Goal: Task Accomplishment & Management: Manage account settings

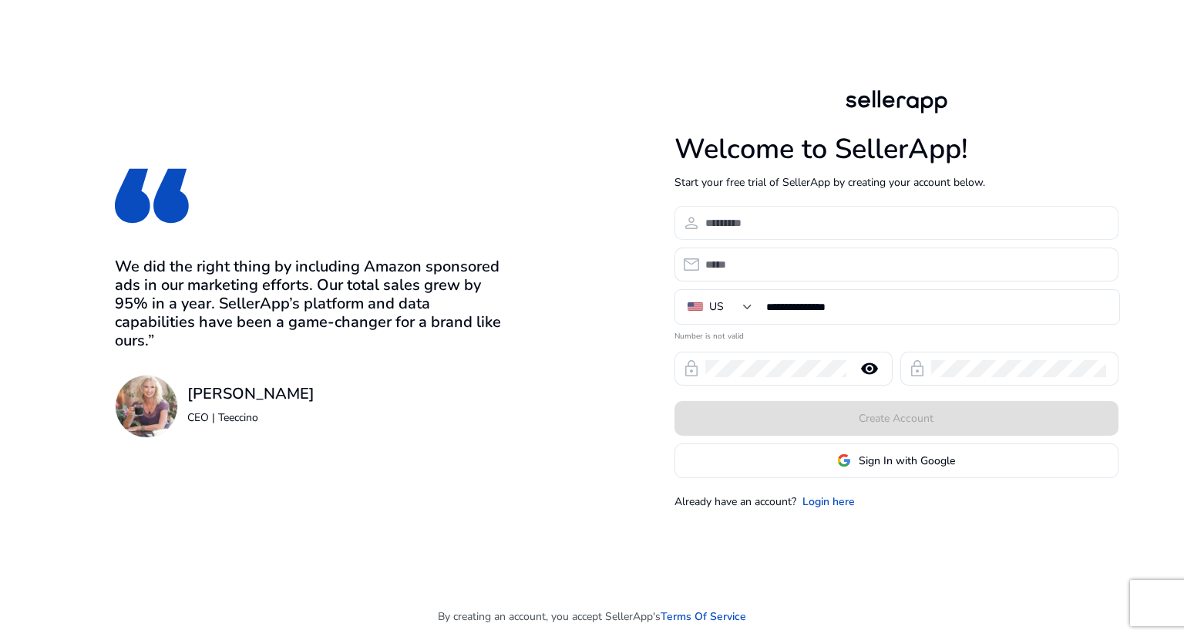
click at [824, 228] on input at bounding box center [905, 222] width 401 height 17
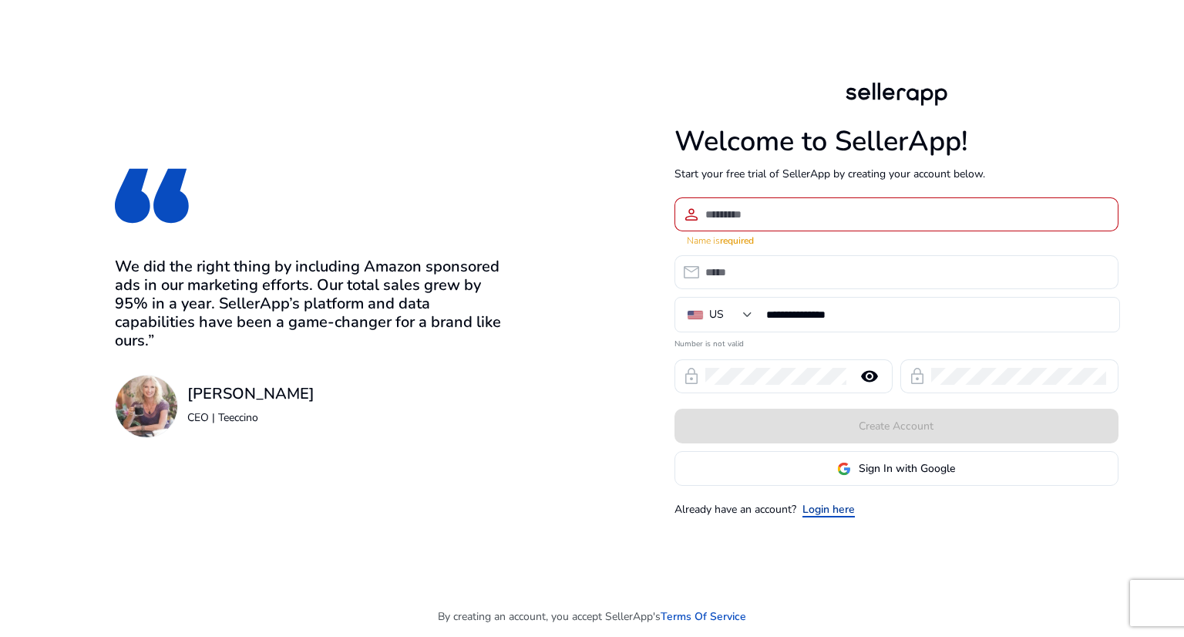
click at [820, 501] on link "Login here" at bounding box center [828, 509] width 52 height 16
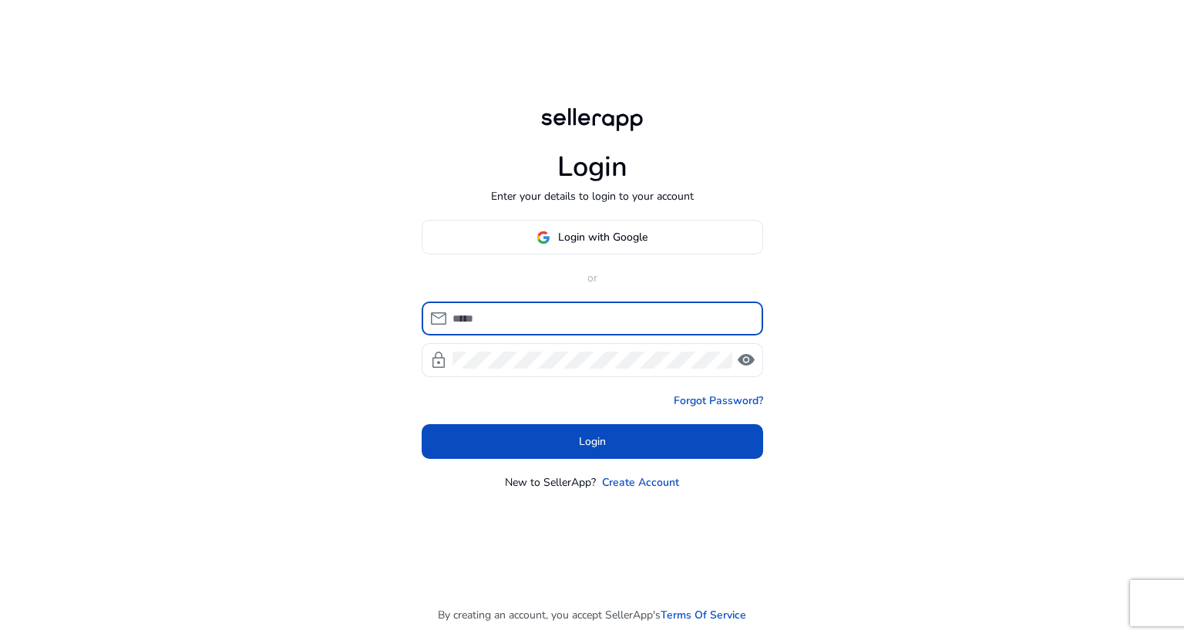
type input "**********"
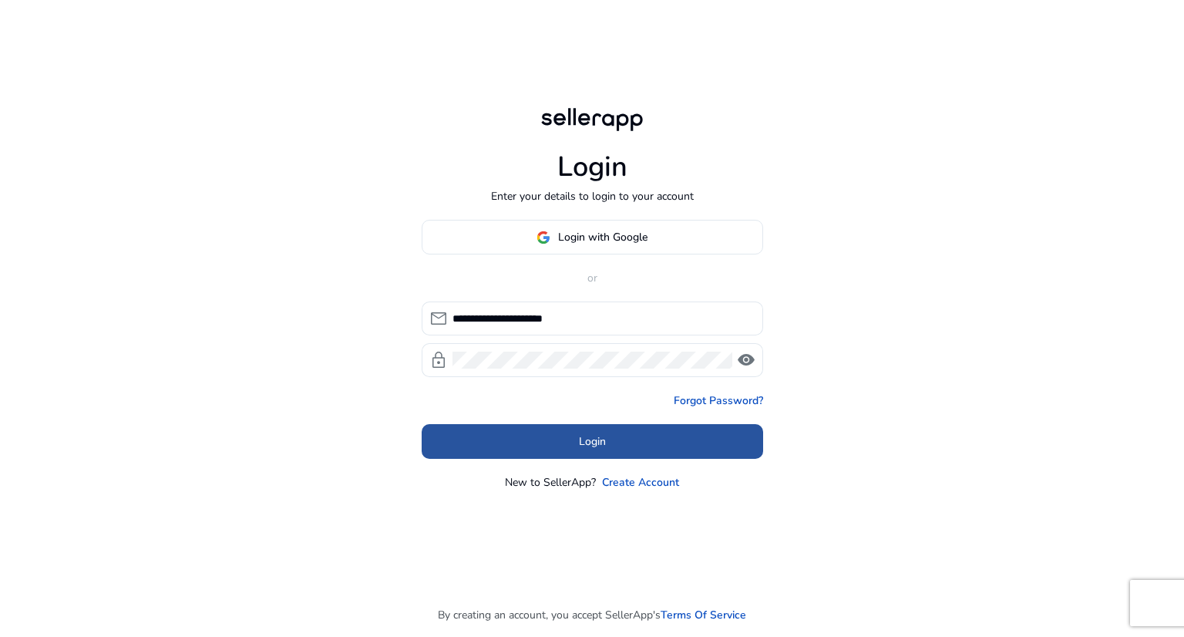
click at [595, 443] on span "Login" at bounding box center [592, 441] width 27 height 16
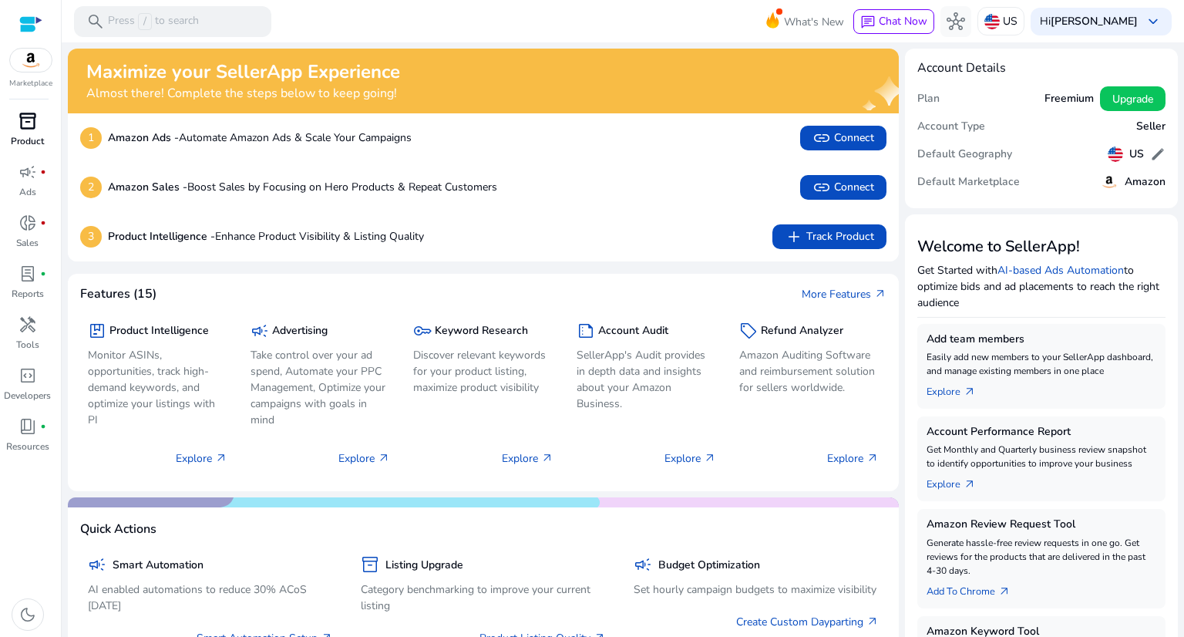
click at [39, 122] on div "inventory_2" at bounding box center [27, 121] width 43 height 25
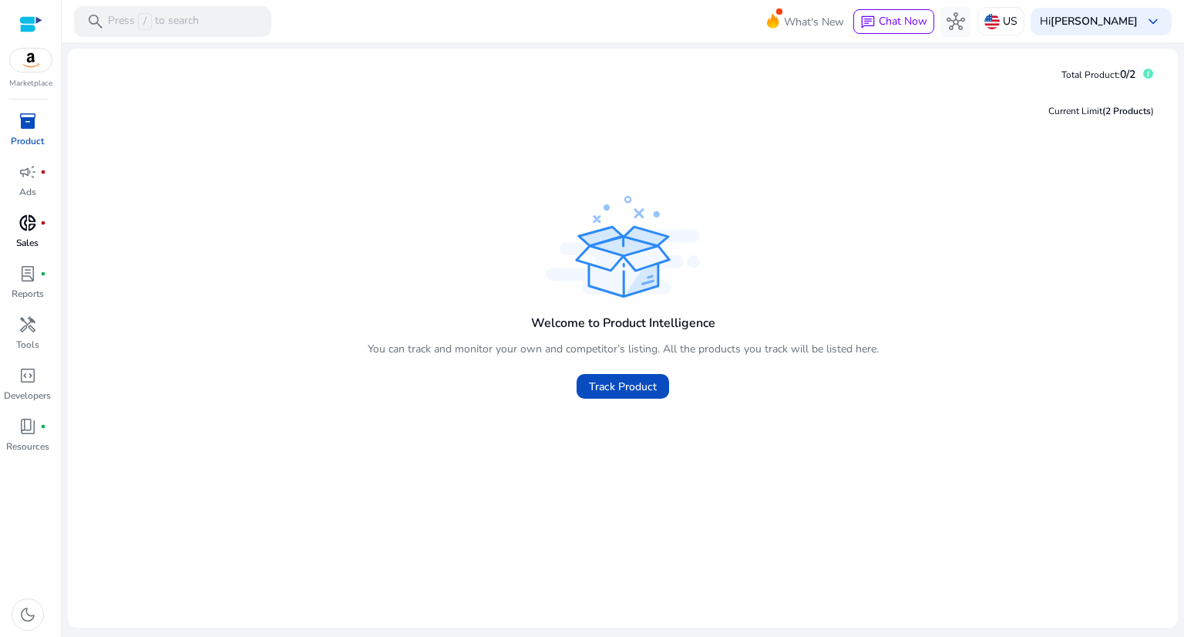
click at [28, 235] on link "donut_small fiber_manual_record Sales" at bounding box center [27, 235] width 55 height 51
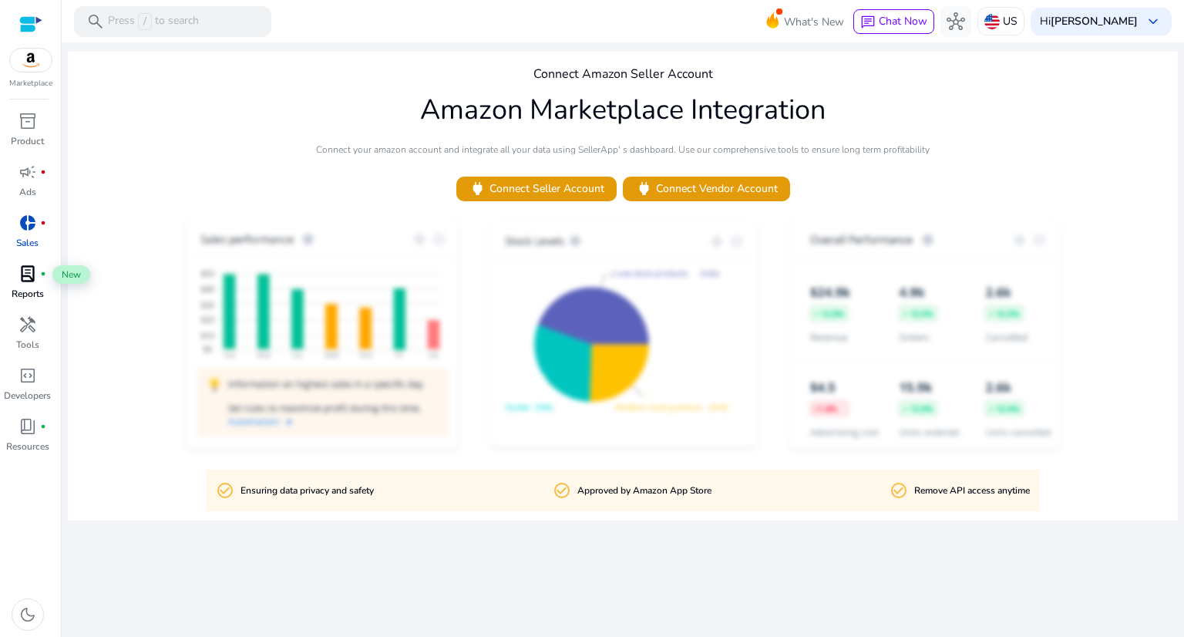
click at [26, 279] on span "lab_profile" at bounding box center [27, 273] width 18 height 18
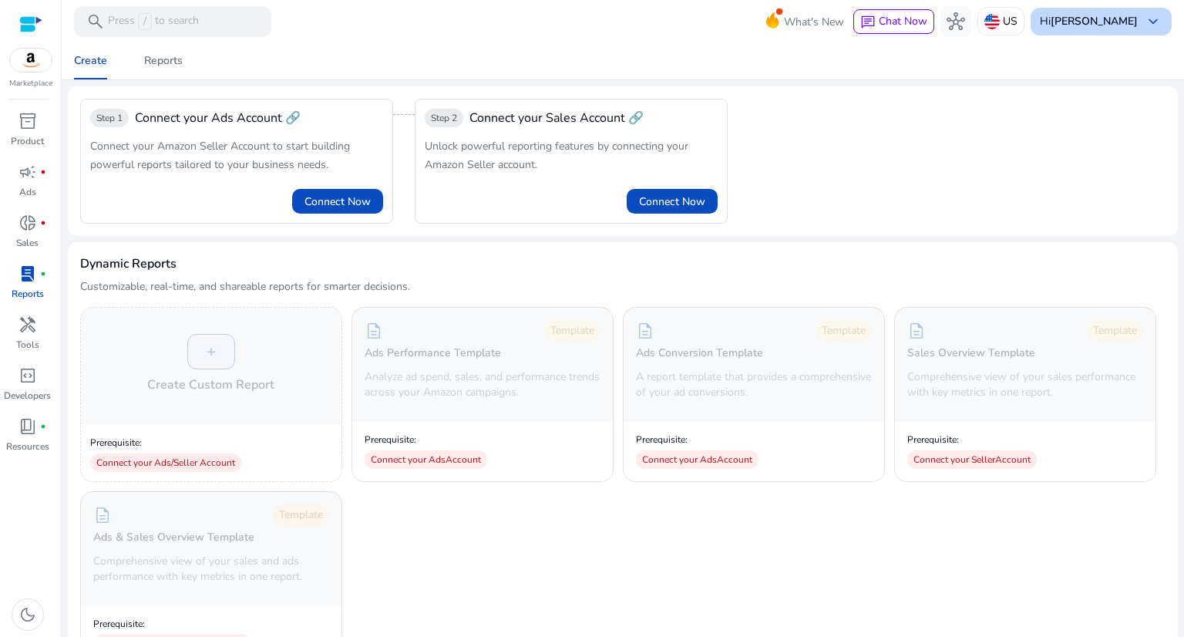
click at [1148, 18] on span "keyboard_arrow_down" at bounding box center [1153, 21] width 18 height 18
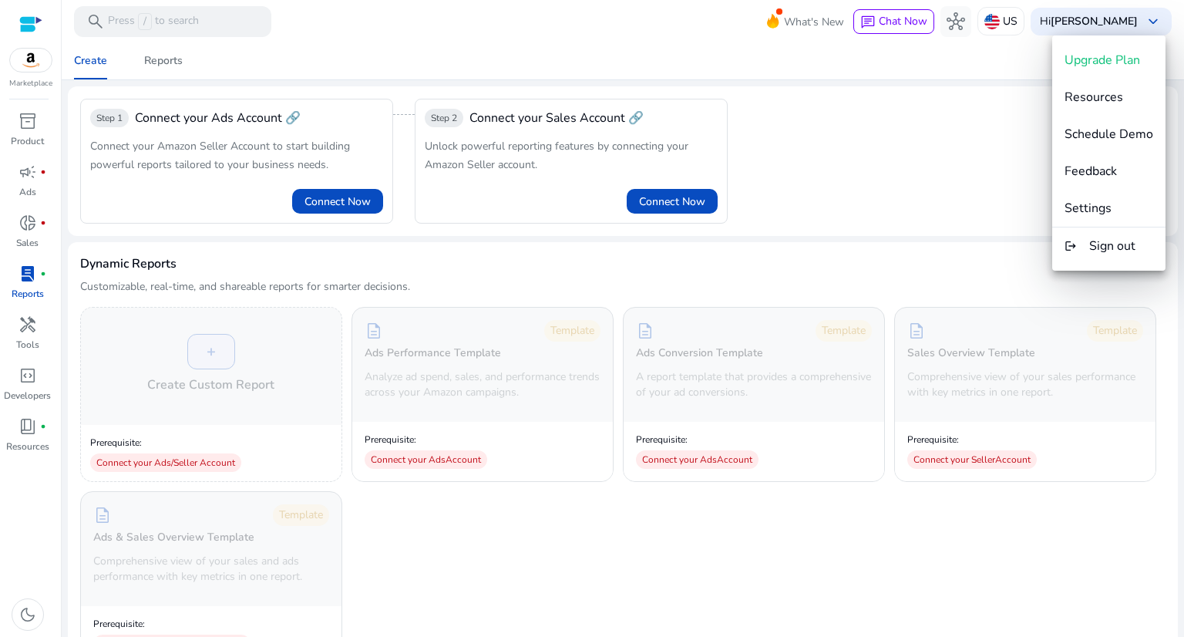
click at [959, 139] on div at bounding box center [592, 318] width 1184 height 637
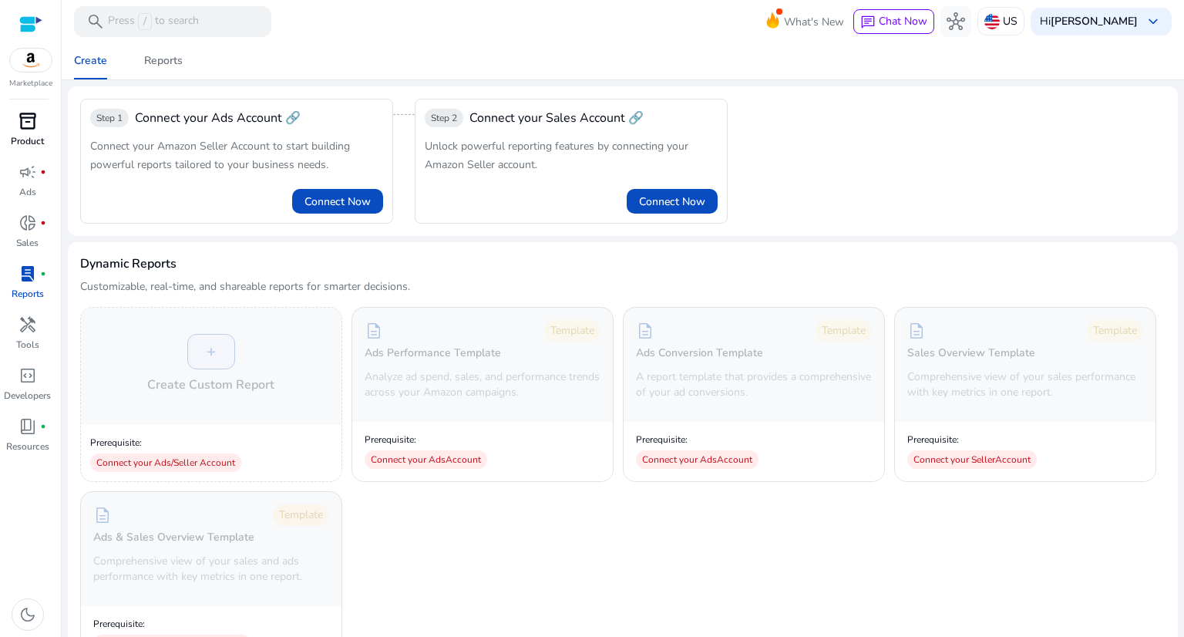
click at [40, 130] on div "inventory_2" at bounding box center [27, 121] width 43 height 25
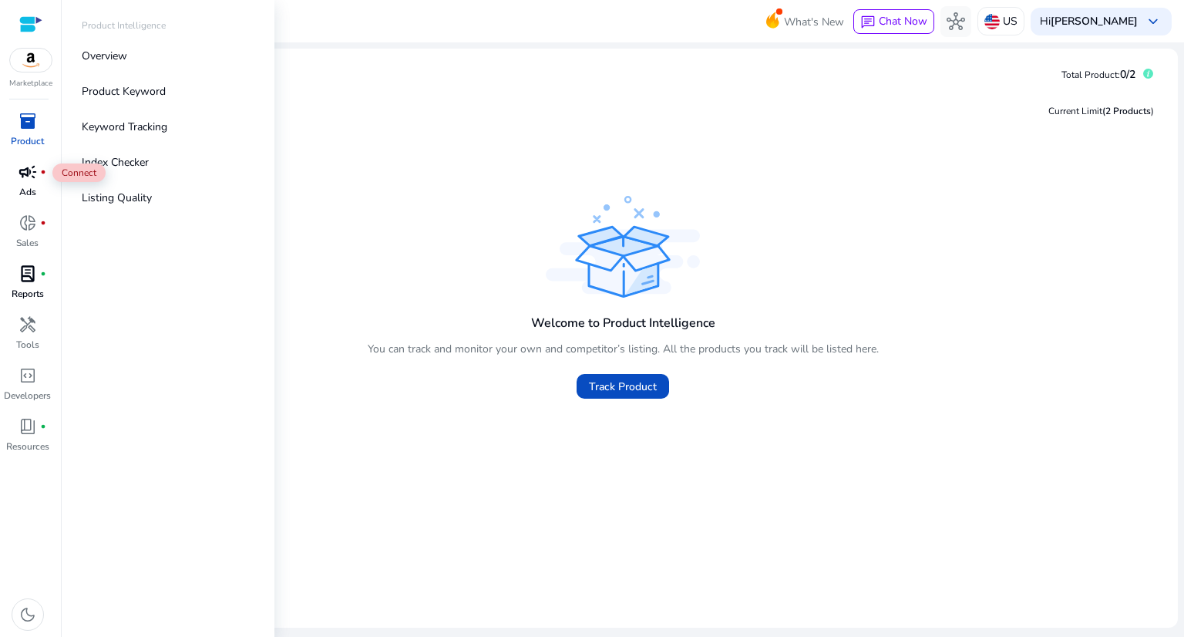
click at [22, 171] on span "campaign" at bounding box center [27, 172] width 18 height 18
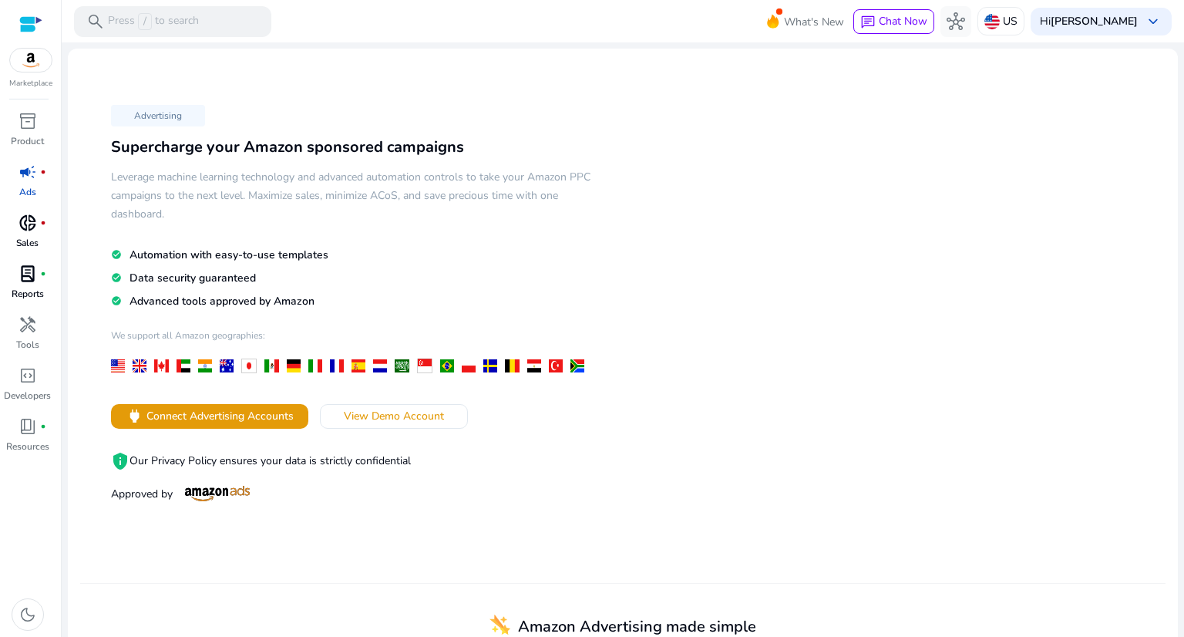
click at [26, 236] on p "Sales" at bounding box center [27, 243] width 22 height 14
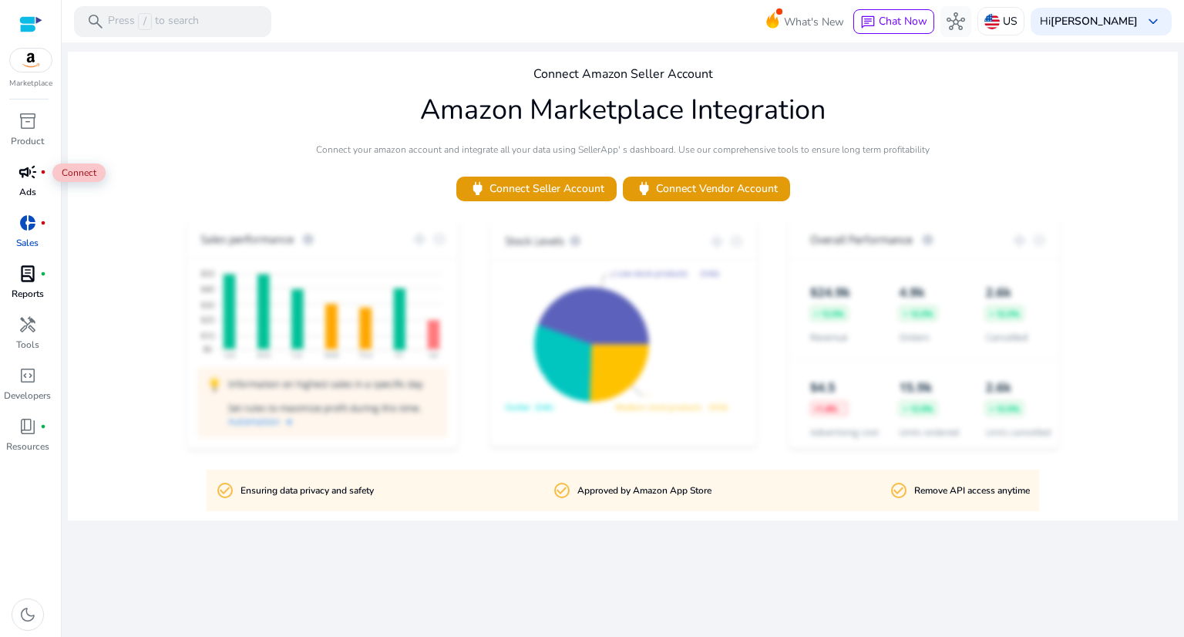
click at [31, 181] on span "campaign" at bounding box center [27, 172] width 18 height 18
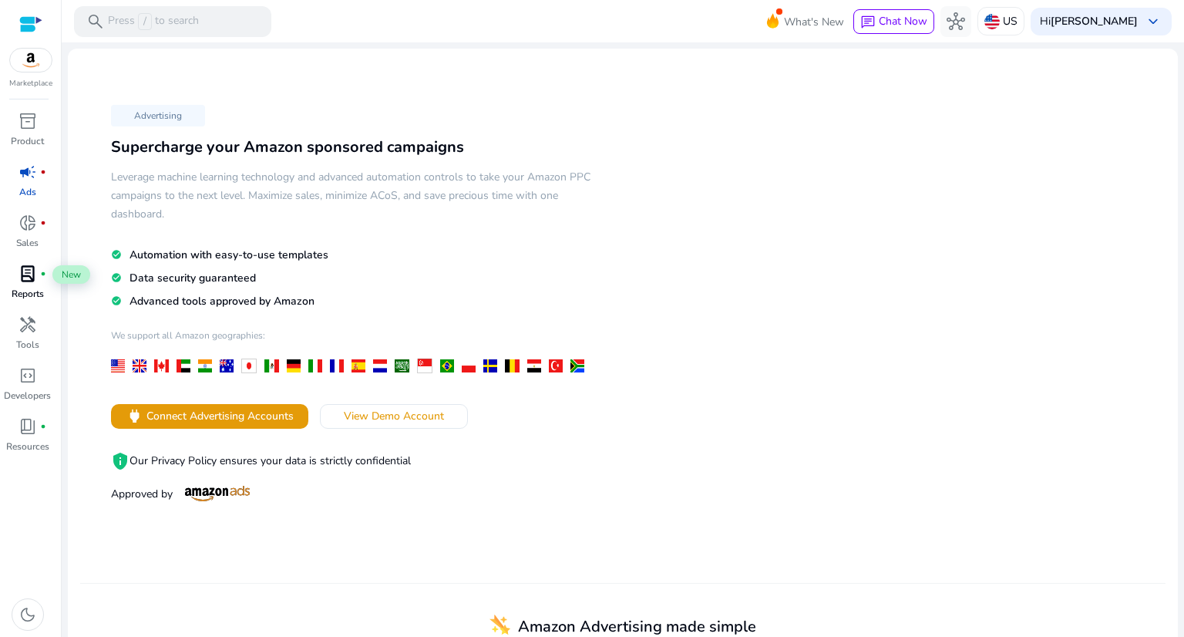
click at [26, 274] on span "lab_profile" at bounding box center [27, 273] width 18 height 18
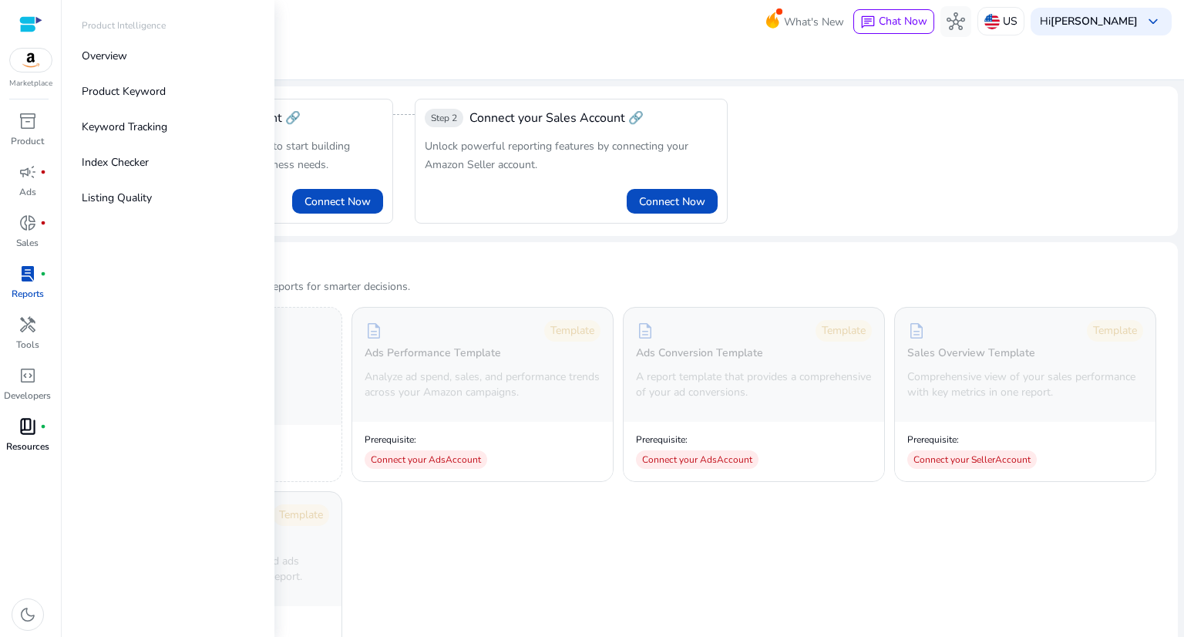
click at [22, 424] on span "book_4" at bounding box center [27, 426] width 18 height 18
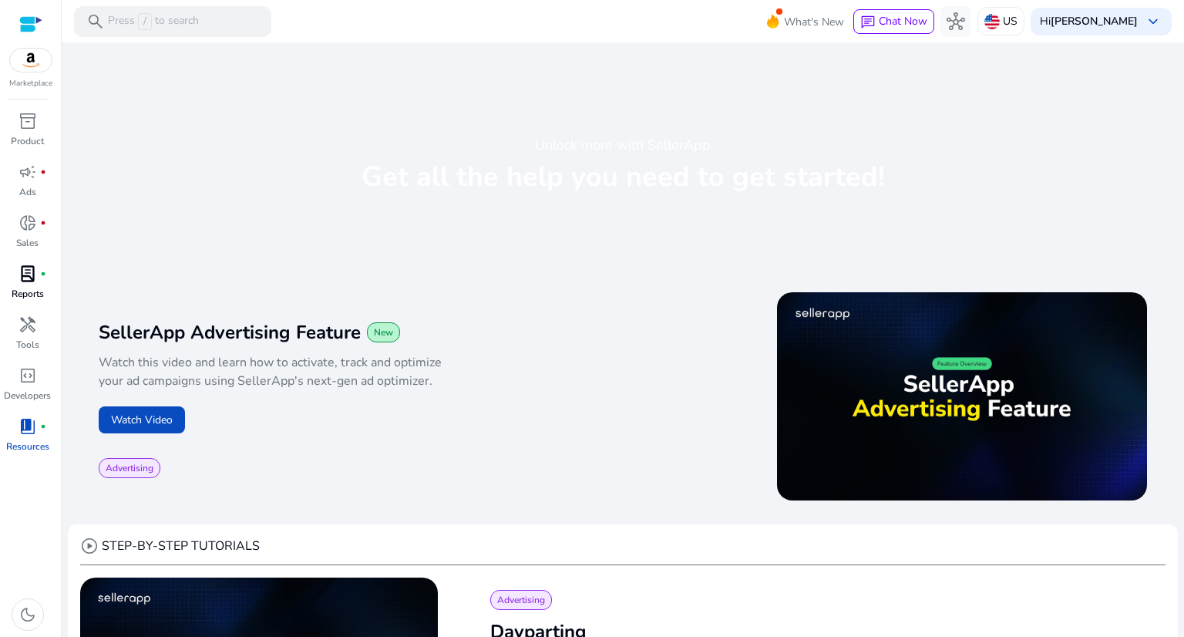
scroll to position [262, 0]
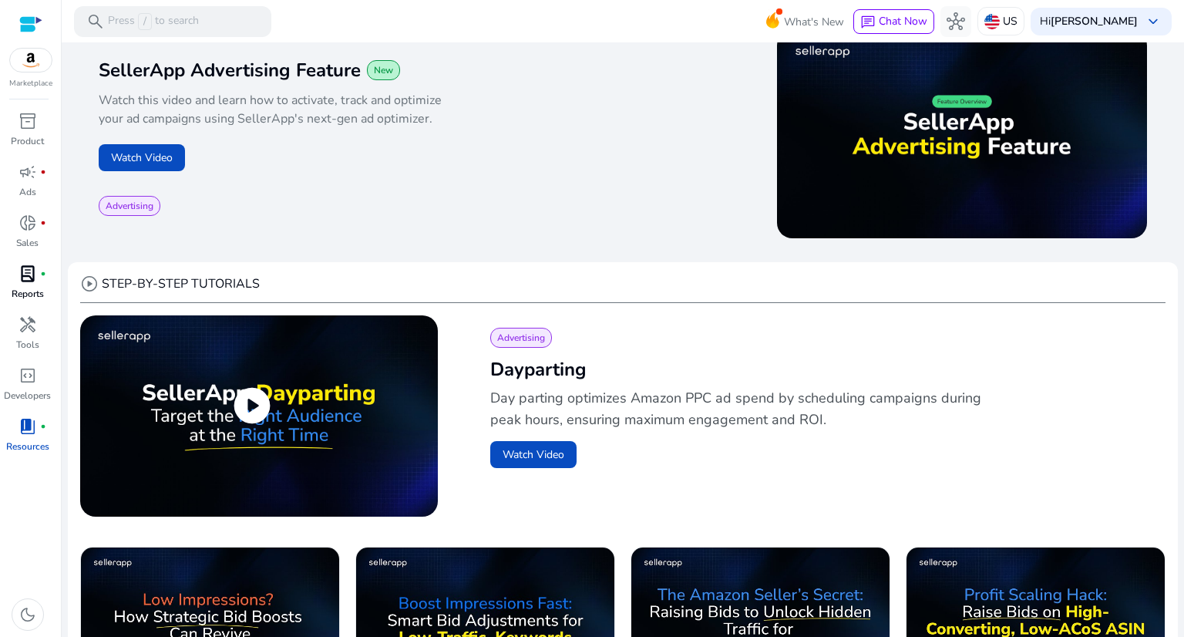
click at [250, 417] on span "play_circle" at bounding box center [251, 405] width 43 height 43
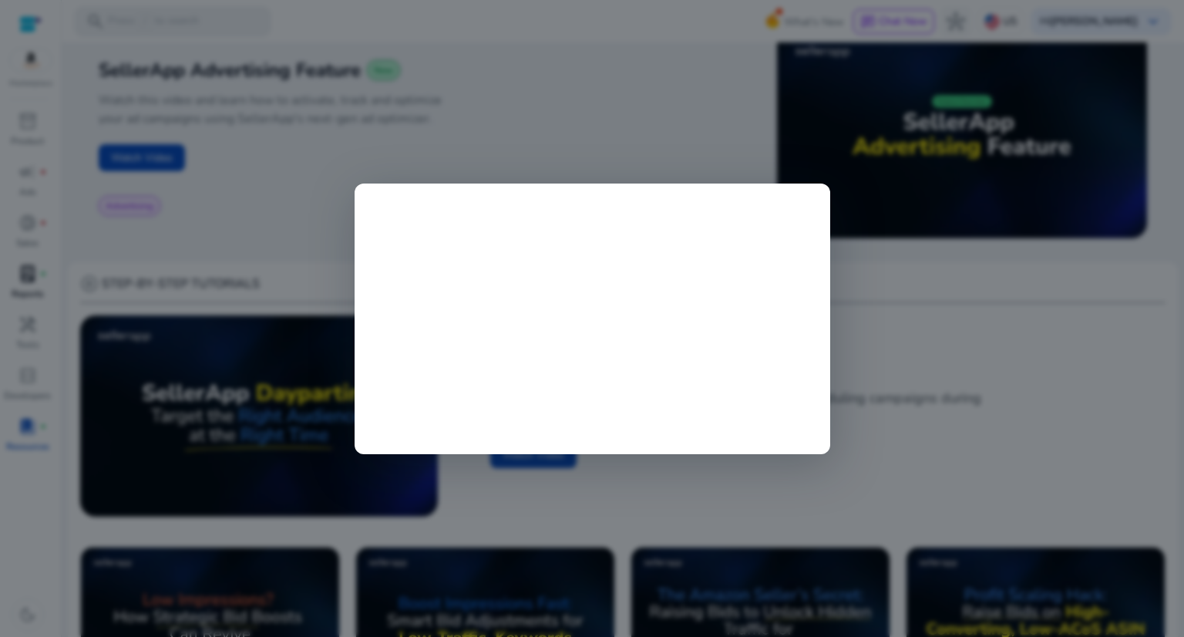
click at [636, 73] on div at bounding box center [592, 318] width 1184 height 637
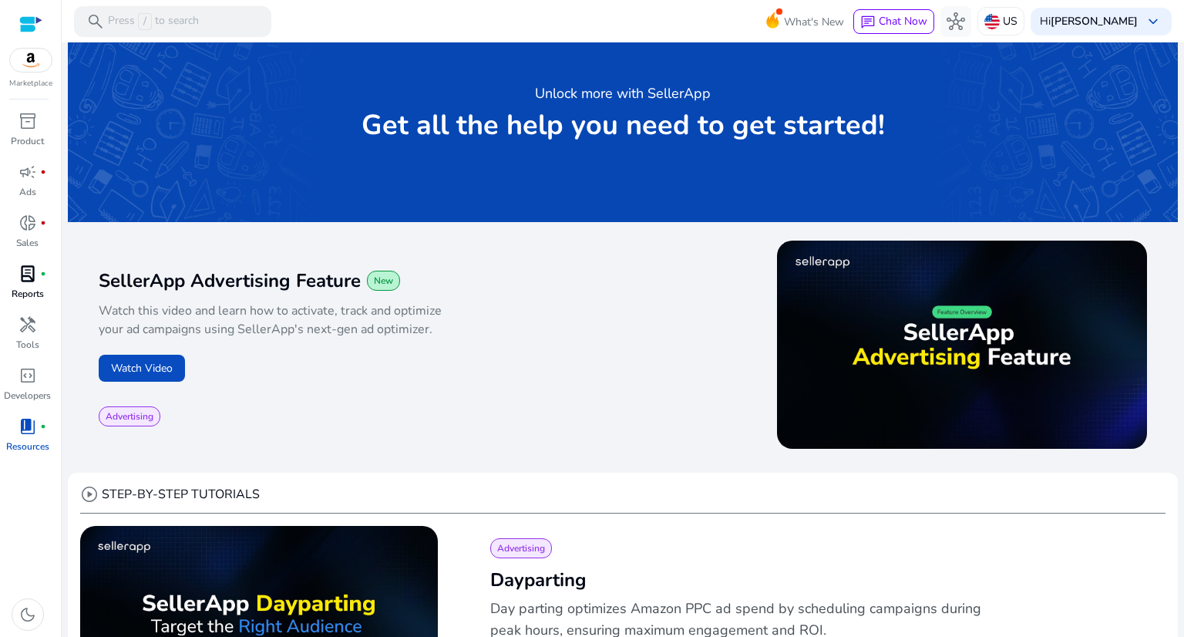
scroll to position [0, 0]
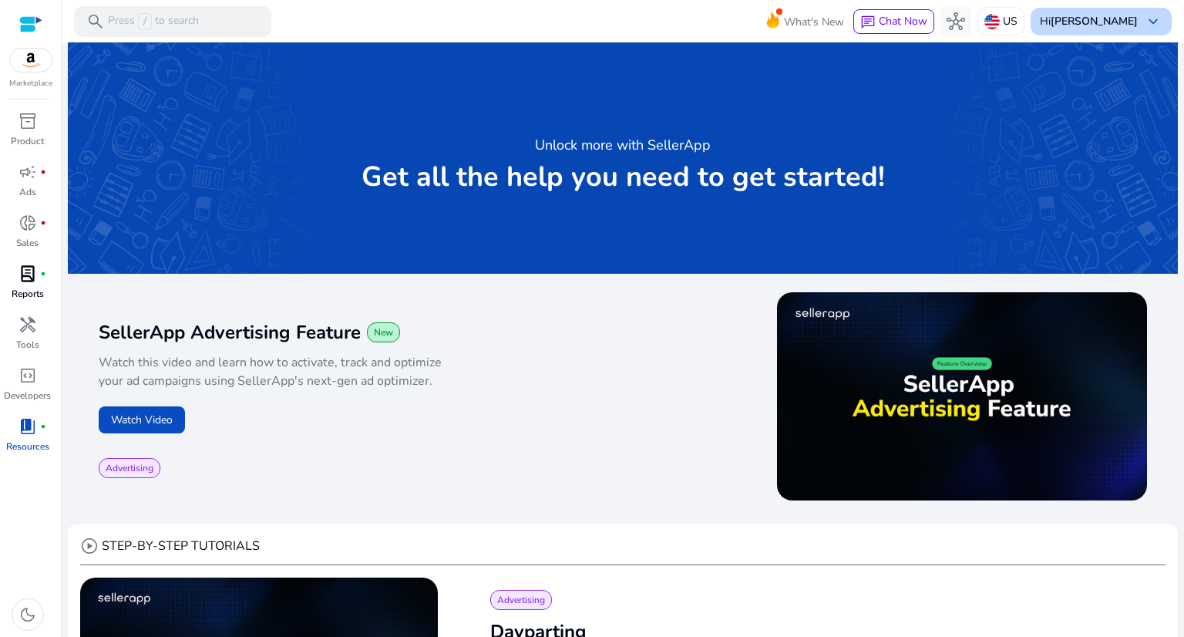
click at [1150, 19] on span "keyboard_arrow_down" at bounding box center [1153, 21] width 18 height 18
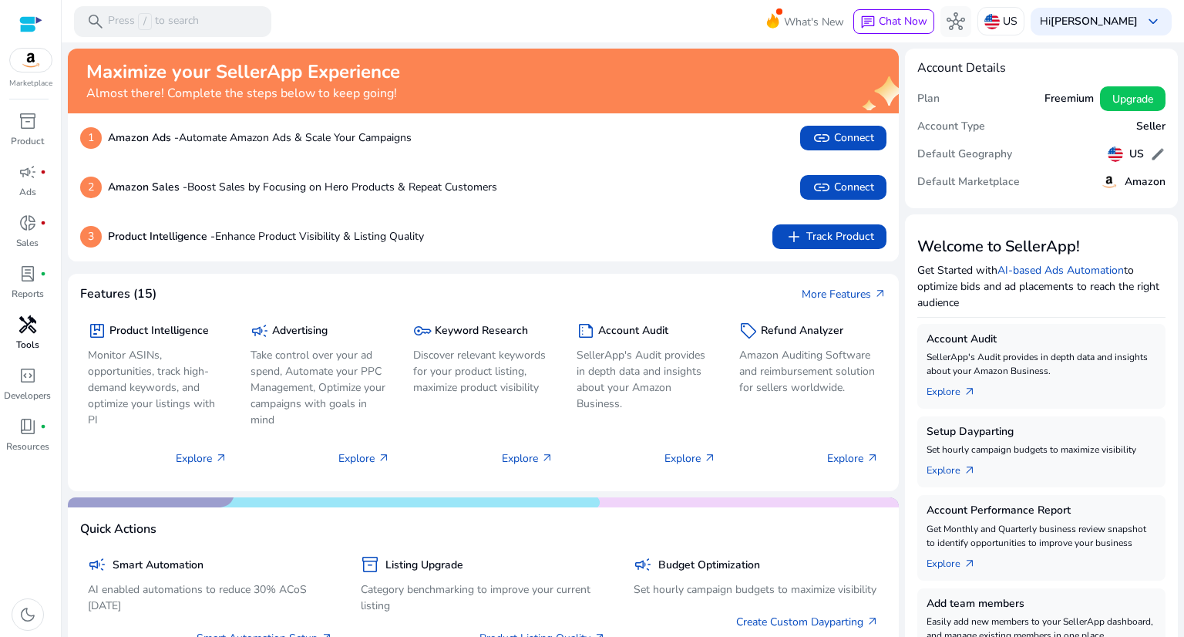
click at [33, 324] on span "handyman" at bounding box center [27, 324] width 18 height 18
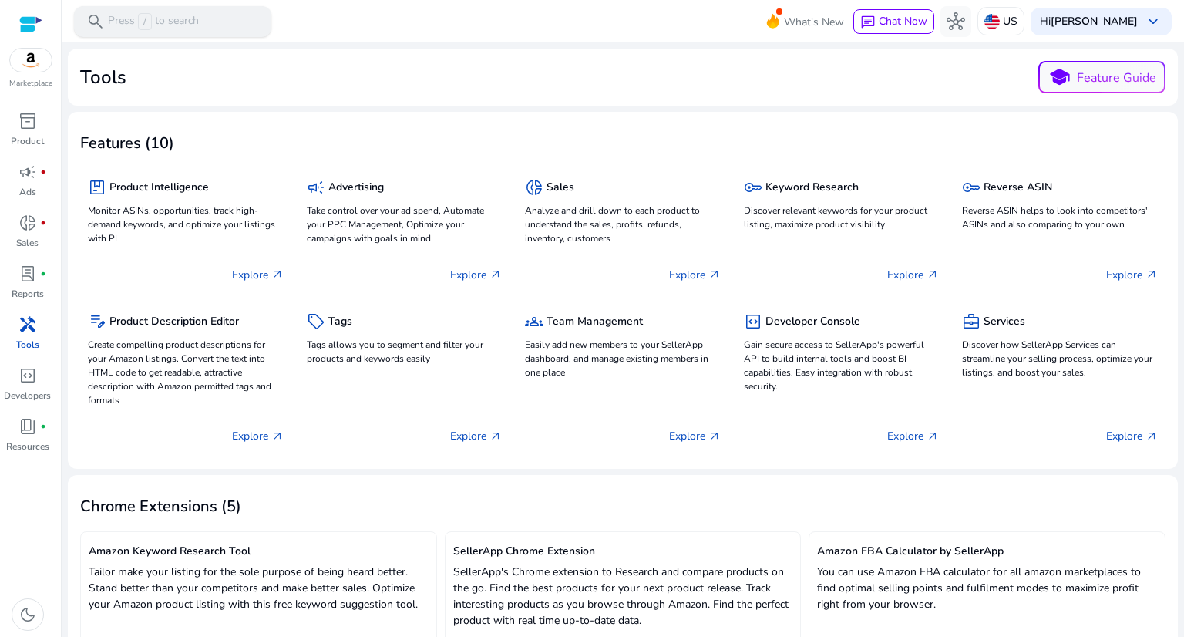
click at [218, 27] on div "search Press / to search" at bounding box center [172, 21] width 197 height 31
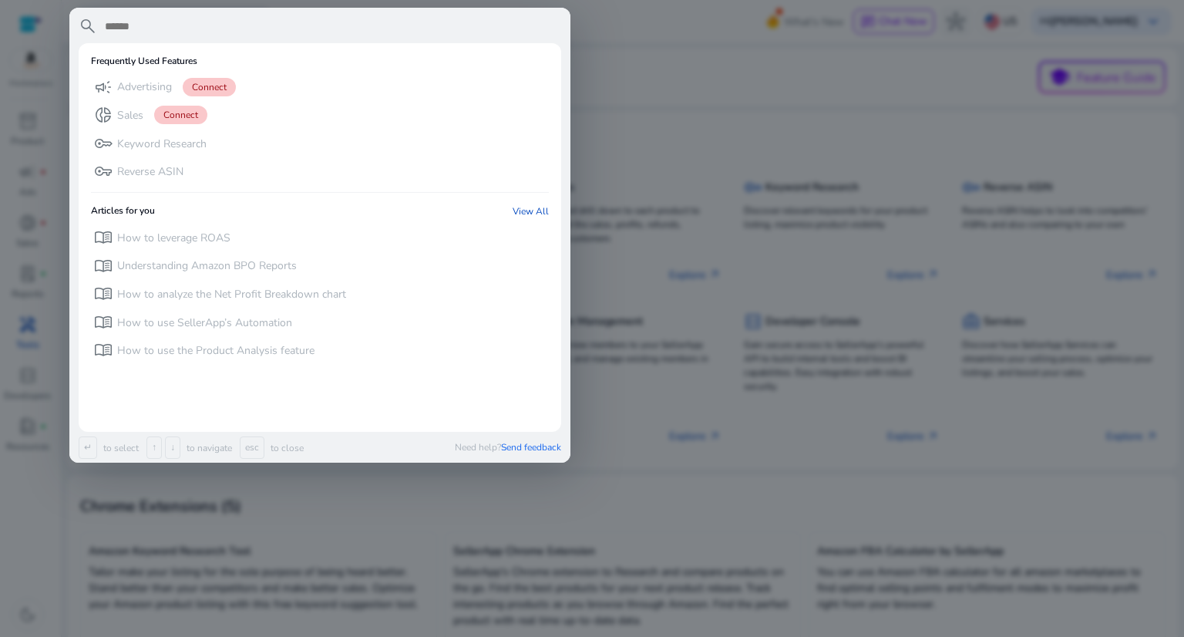
click at [768, 96] on div at bounding box center [592, 318] width 1184 height 637
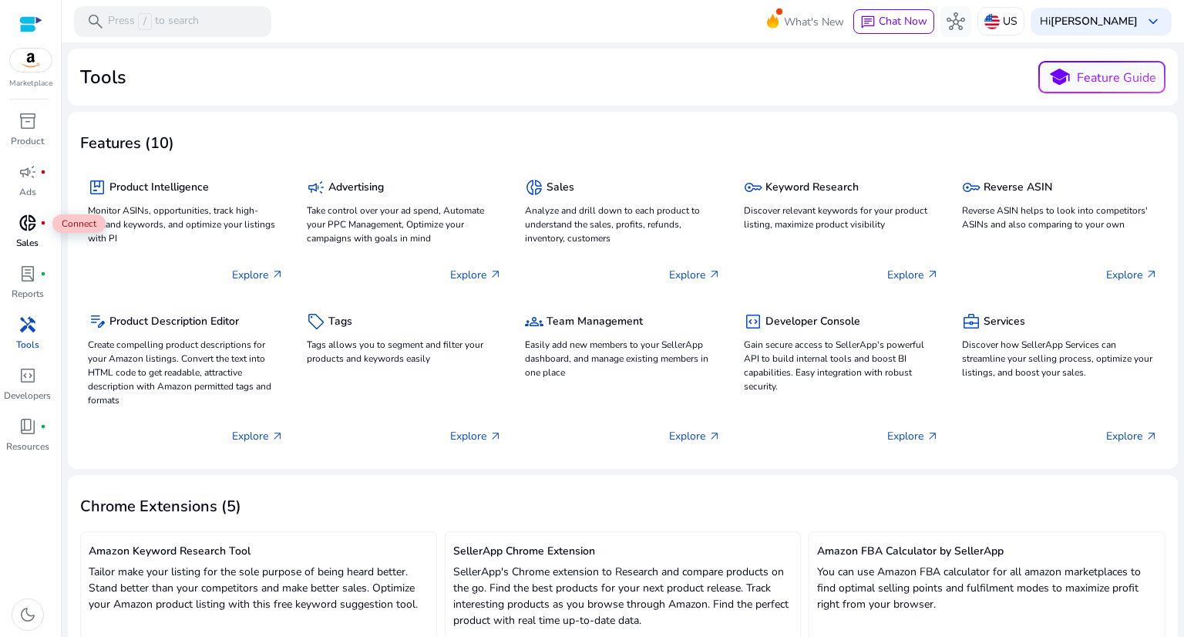
click at [29, 232] on span "donut_small" at bounding box center [27, 222] width 18 height 18
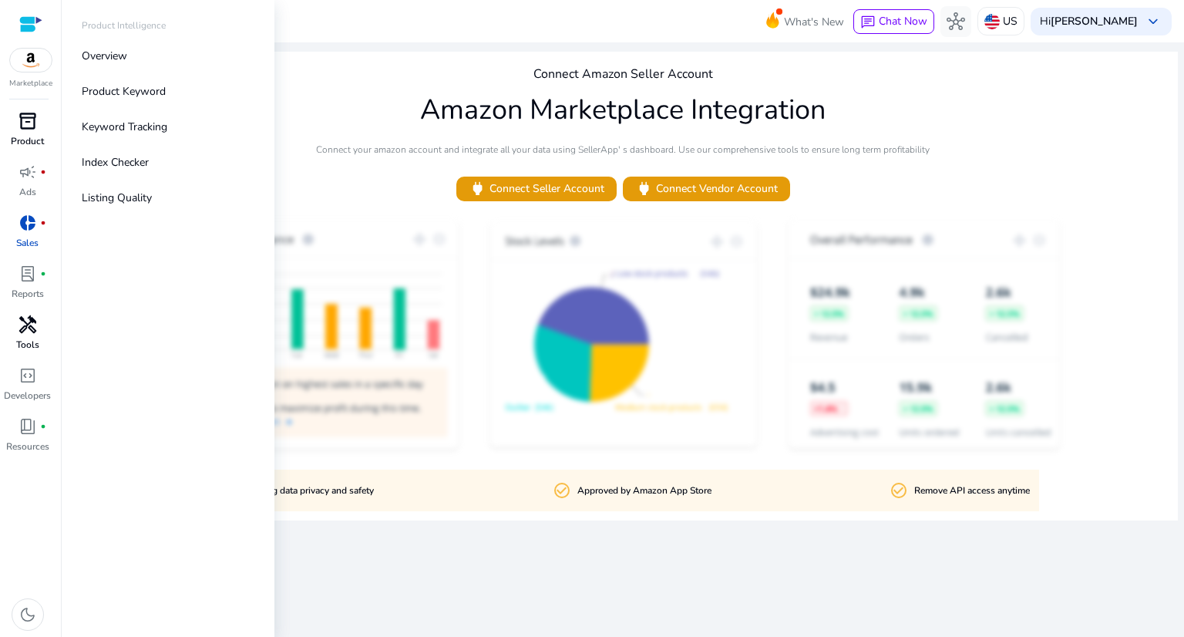
click at [23, 133] on link "inventory_2 Product" at bounding box center [27, 134] width 55 height 51
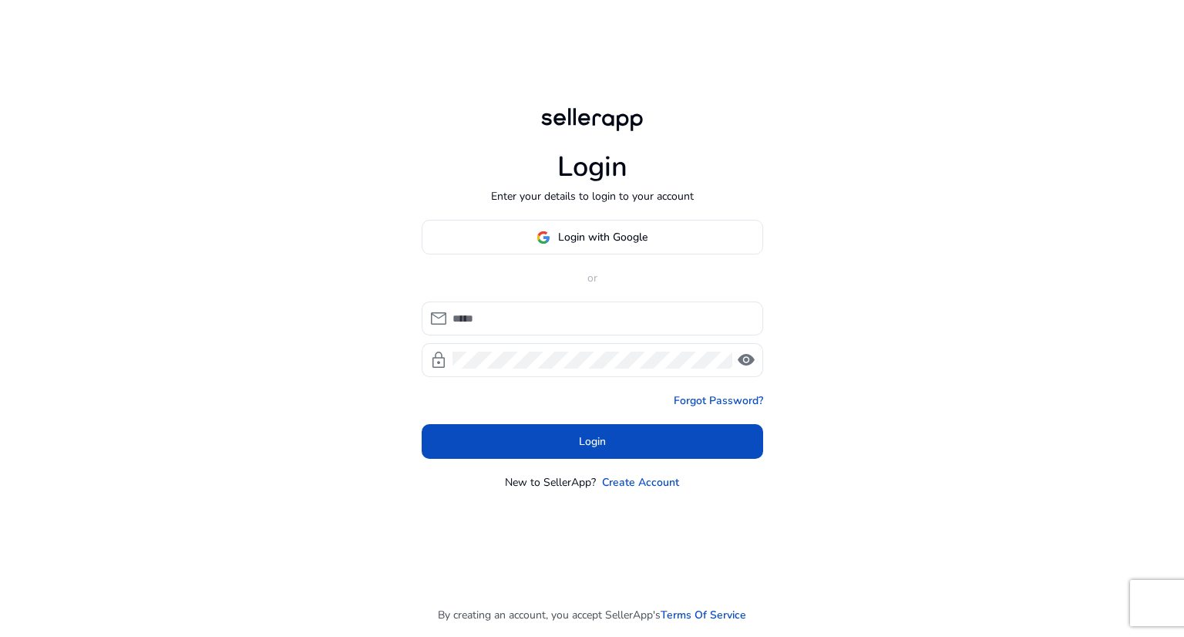
type input "**********"
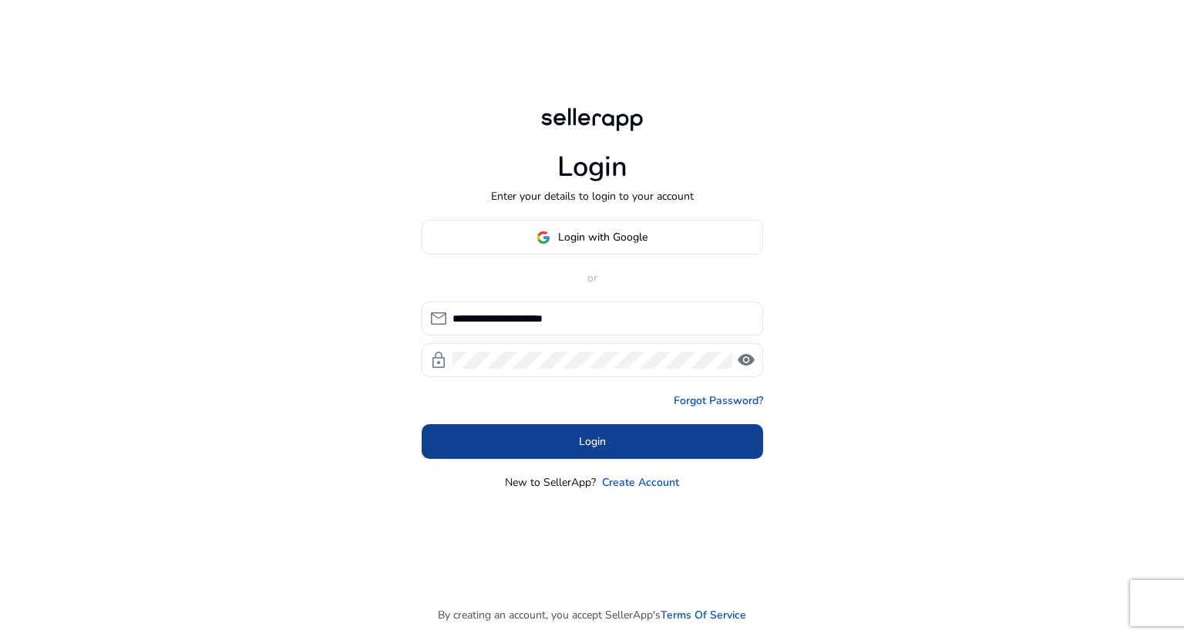
click at [477, 425] on span at bounding box center [592, 441] width 341 height 37
